Goal: Use online tool/utility: Utilize a website feature to perform a specific function

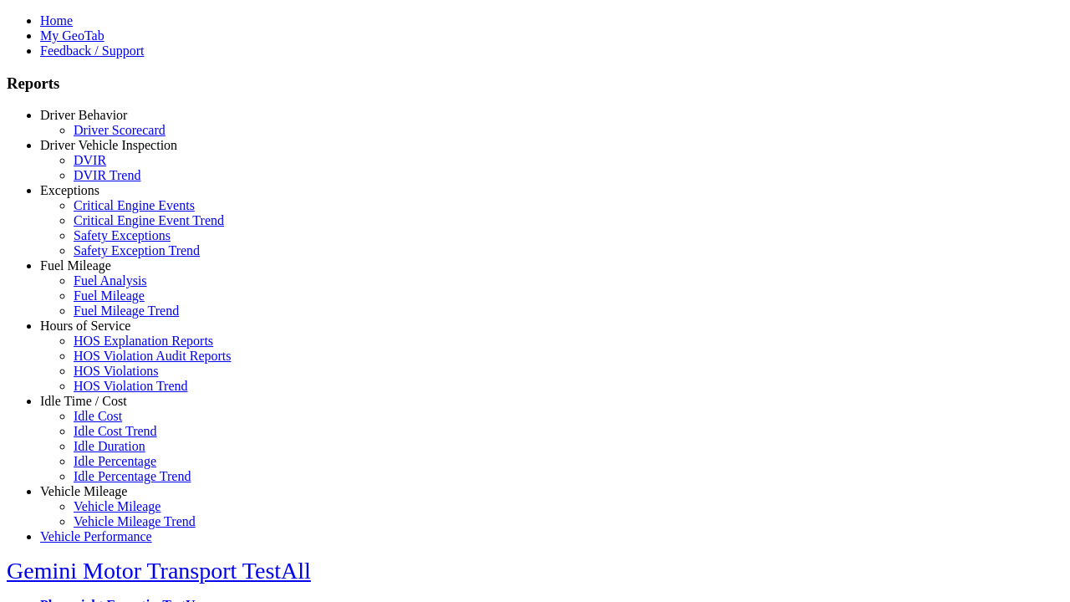
click at [96, 408] on link "Idle Time / Cost" at bounding box center [83, 401] width 87 height 14
click at [109, 423] on link "Idle Cost" at bounding box center [98, 416] width 48 height 14
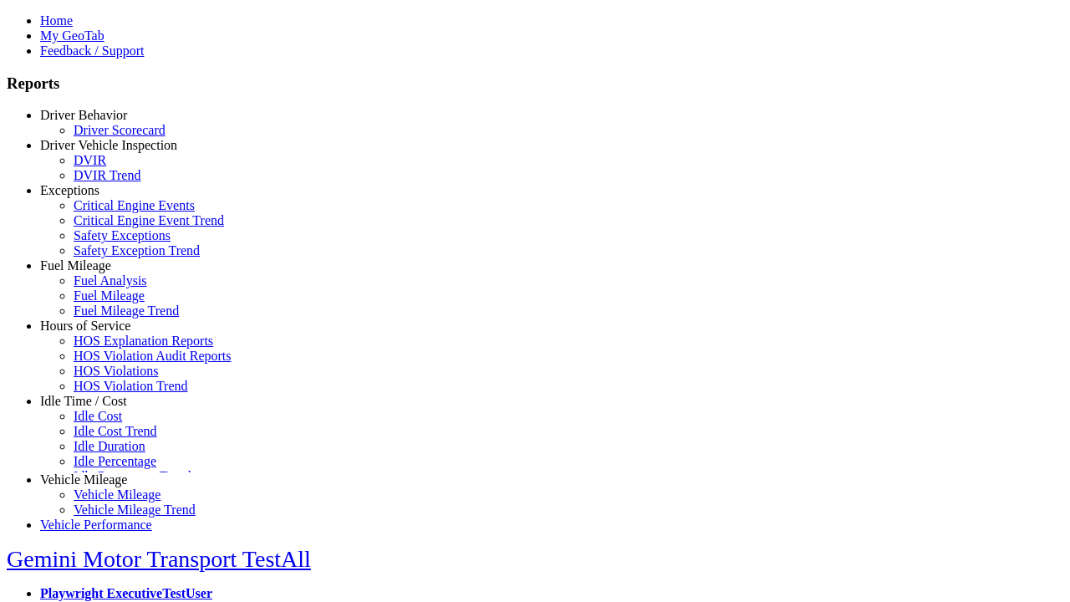
scroll to position [10, 0]
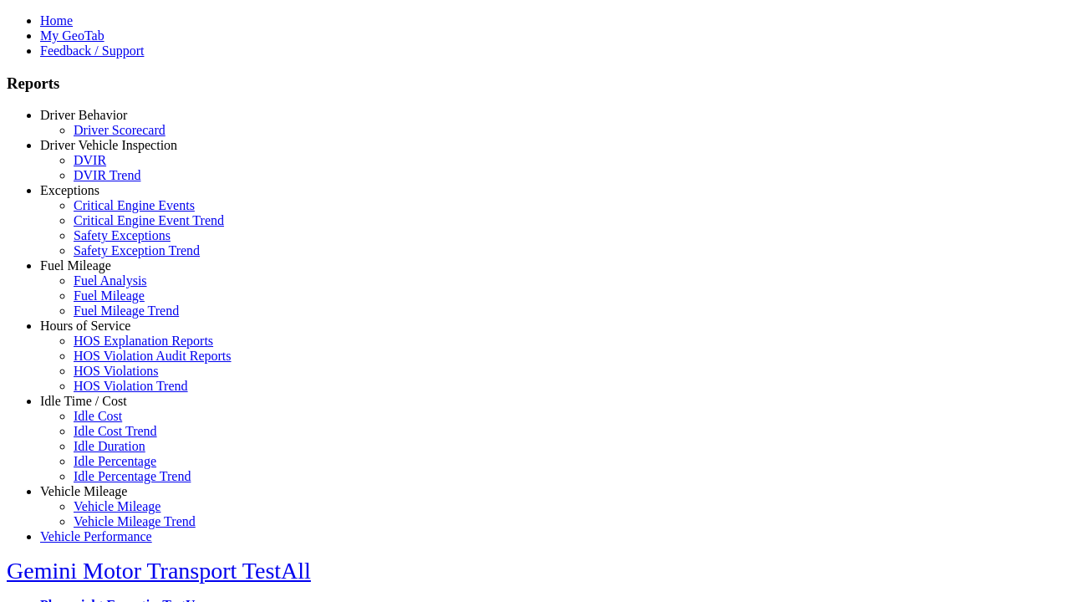
select select "**"
select select
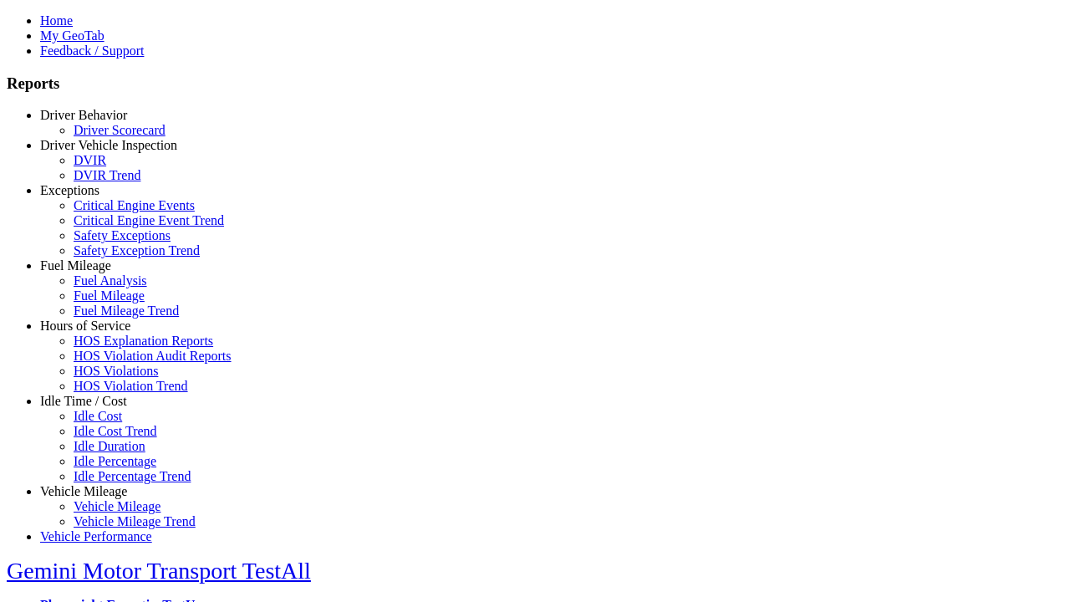
select select
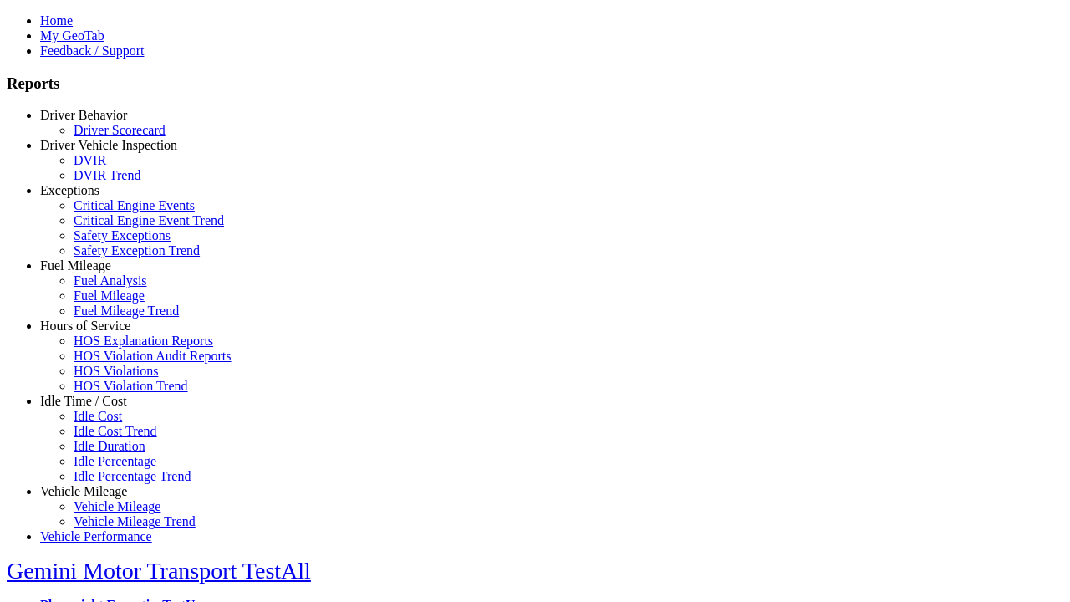
select select
